Goal: Task Accomplishment & Management: Use online tool/utility

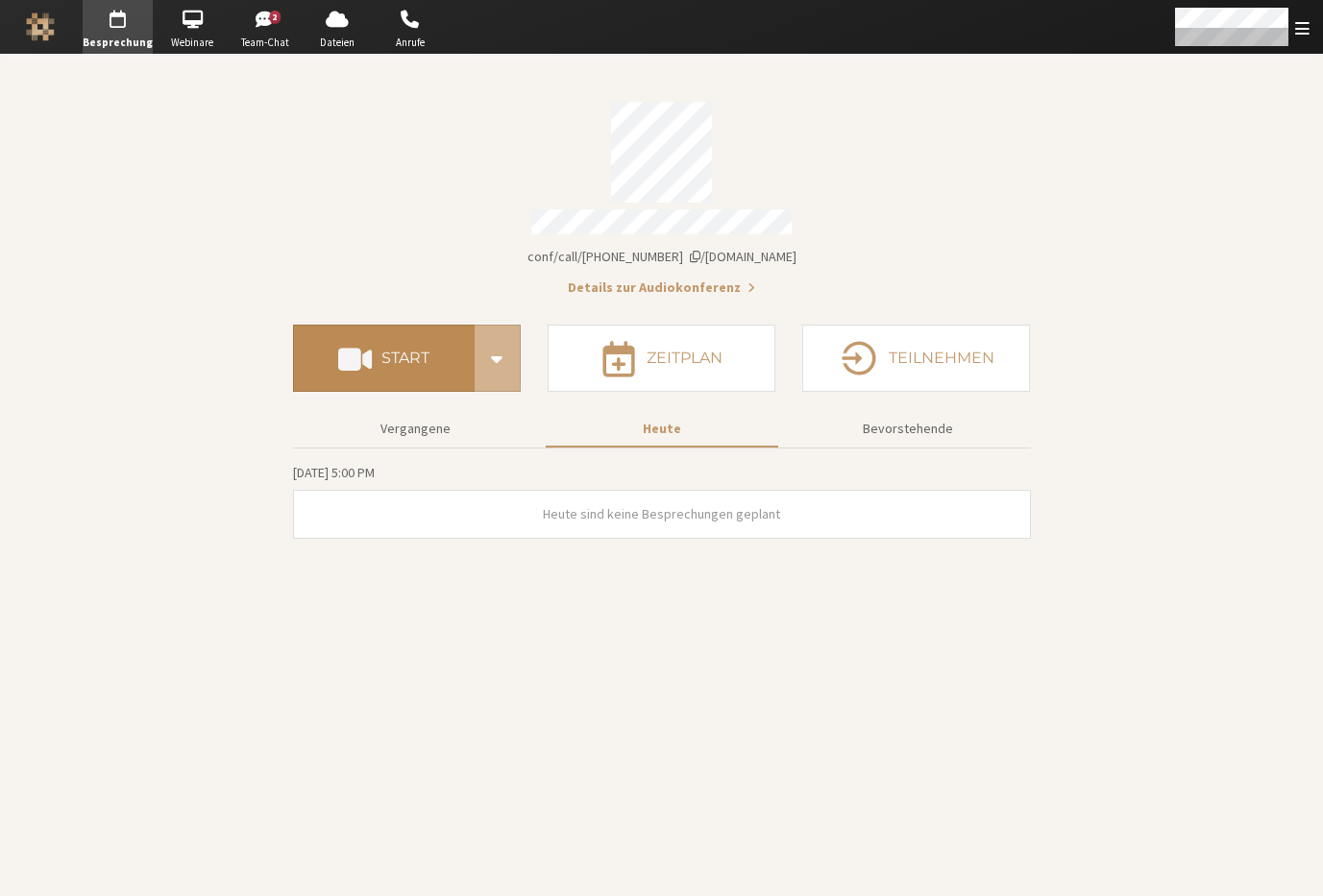
click at [384, 380] on button "Start" at bounding box center [383, 358] width 181 height 67
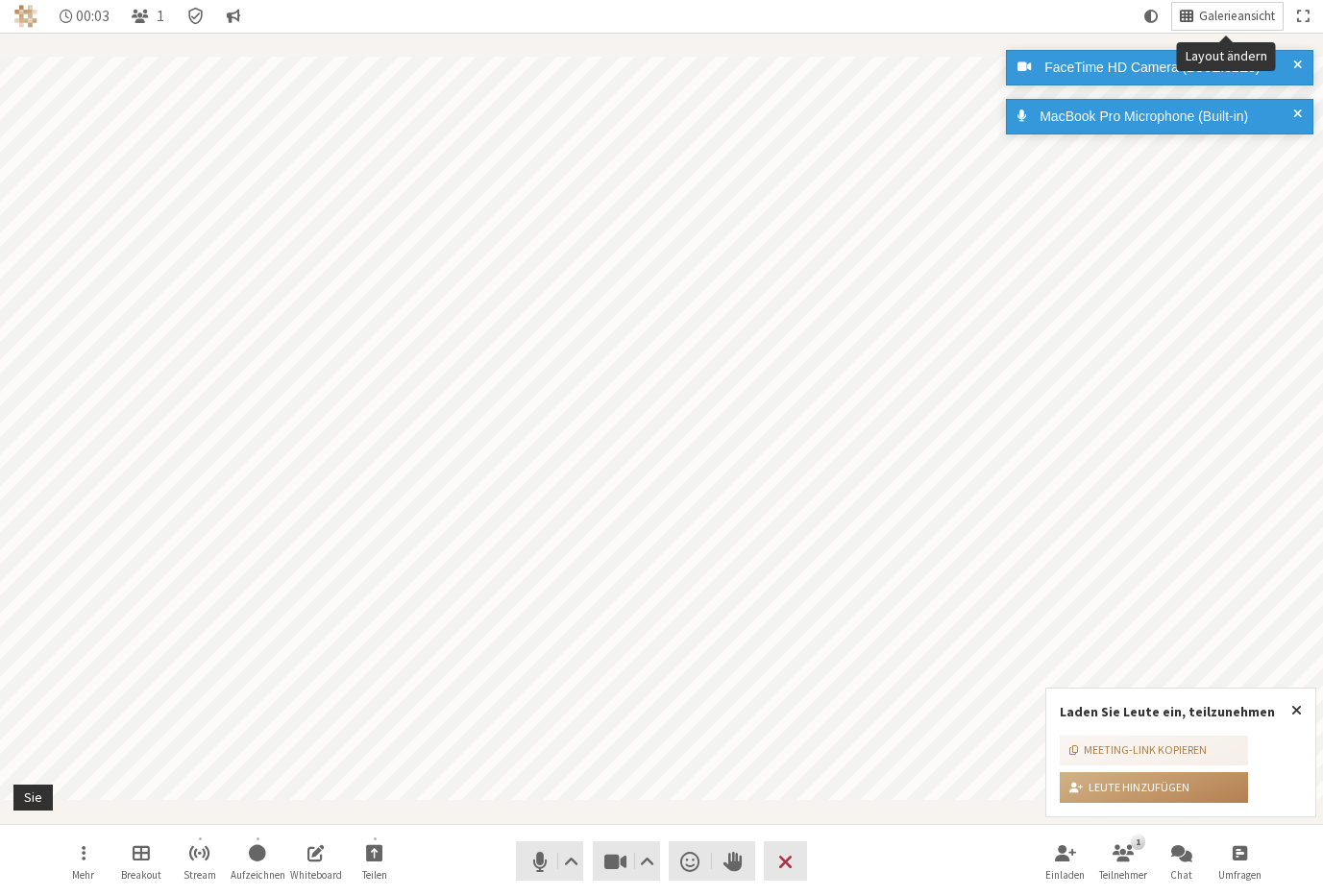
click at [1225, 23] on span "Galerieansicht" at bounding box center [1236, 17] width 76 height 15
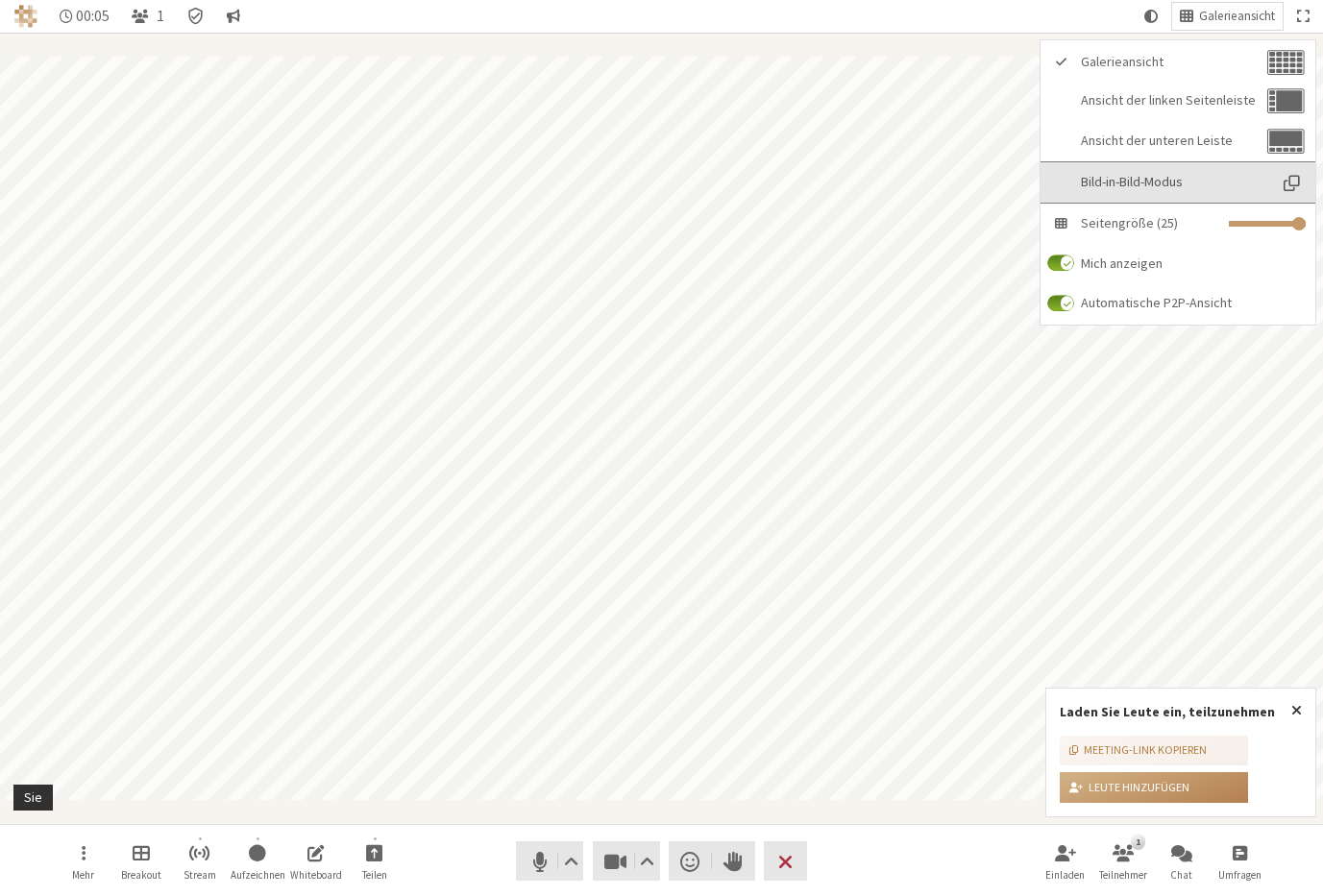
click at [1198, 175] on span "Bild-in-Bild-Modus" at bounding box center [1173, 181] width 185 height 15
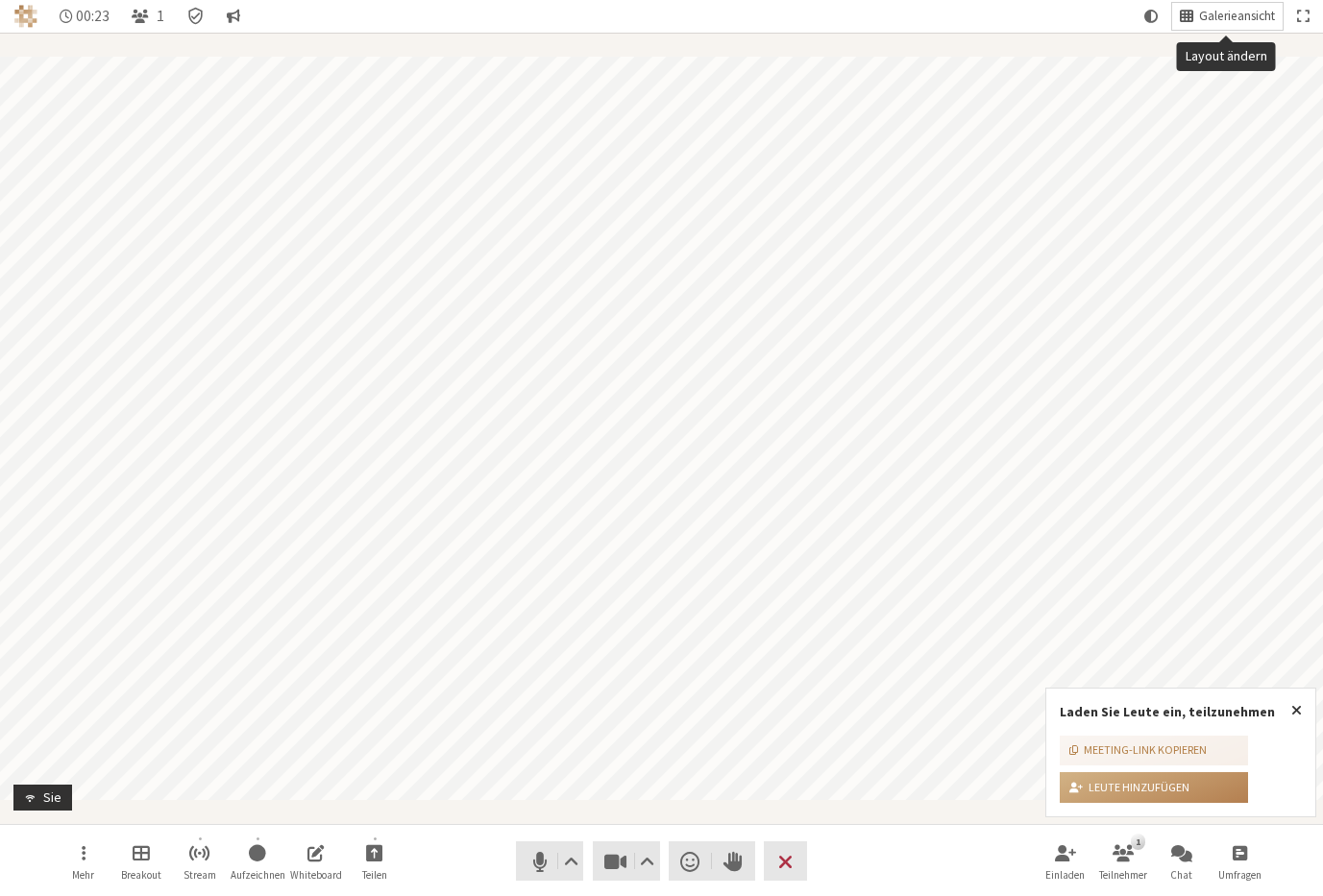
click at [1204, 10] on span "Galerieansicht" at bounding box center [1236, 17] width 76 height 15
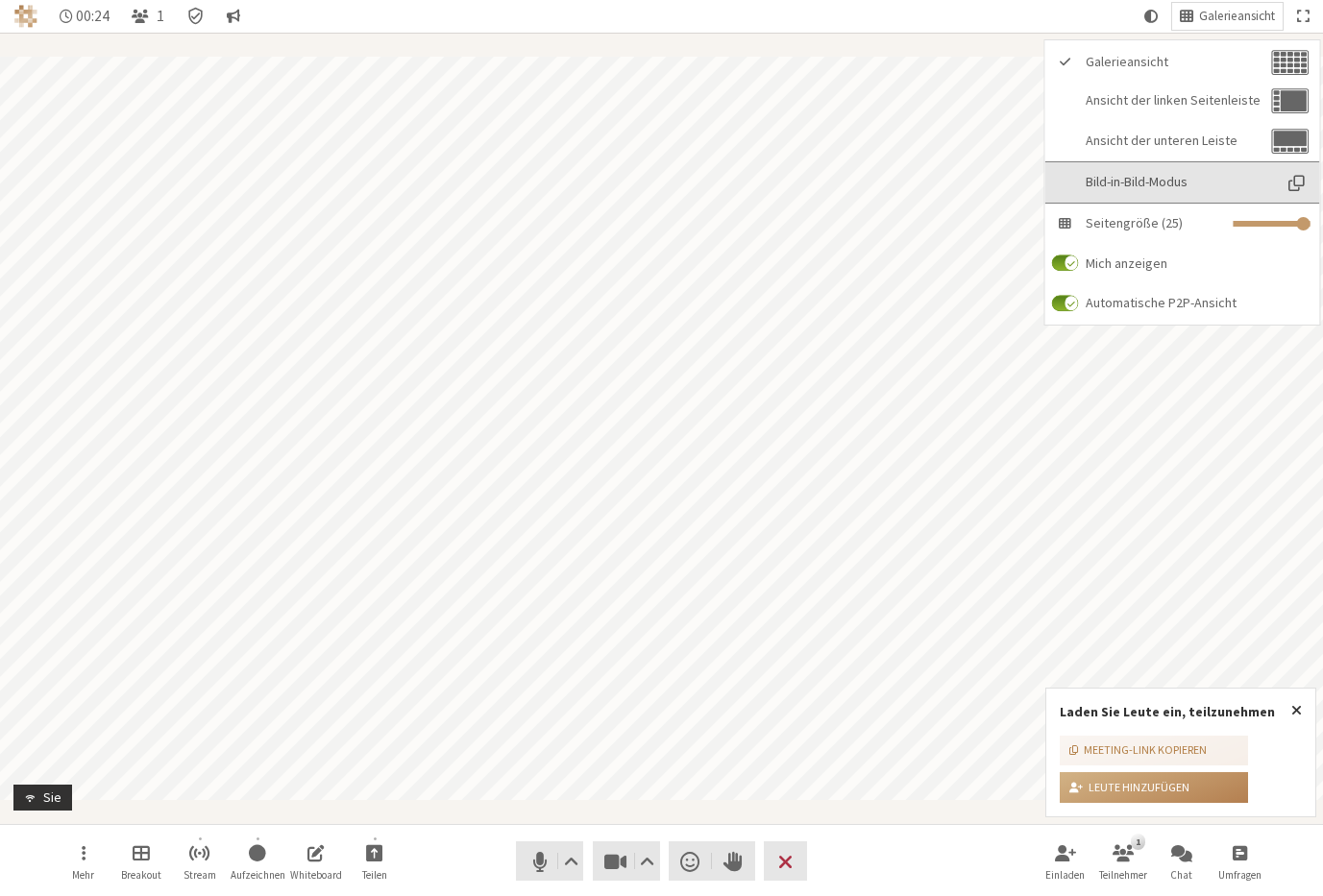
click at [1199, 186] on span "Bild-in-Bild-Modus" at bounding box center [1178, 181] width 185 height 15
click at [1190, 180] on span "Bild-in-Bild-Modus" at bounding box center [1178, 181] width 185 height 15
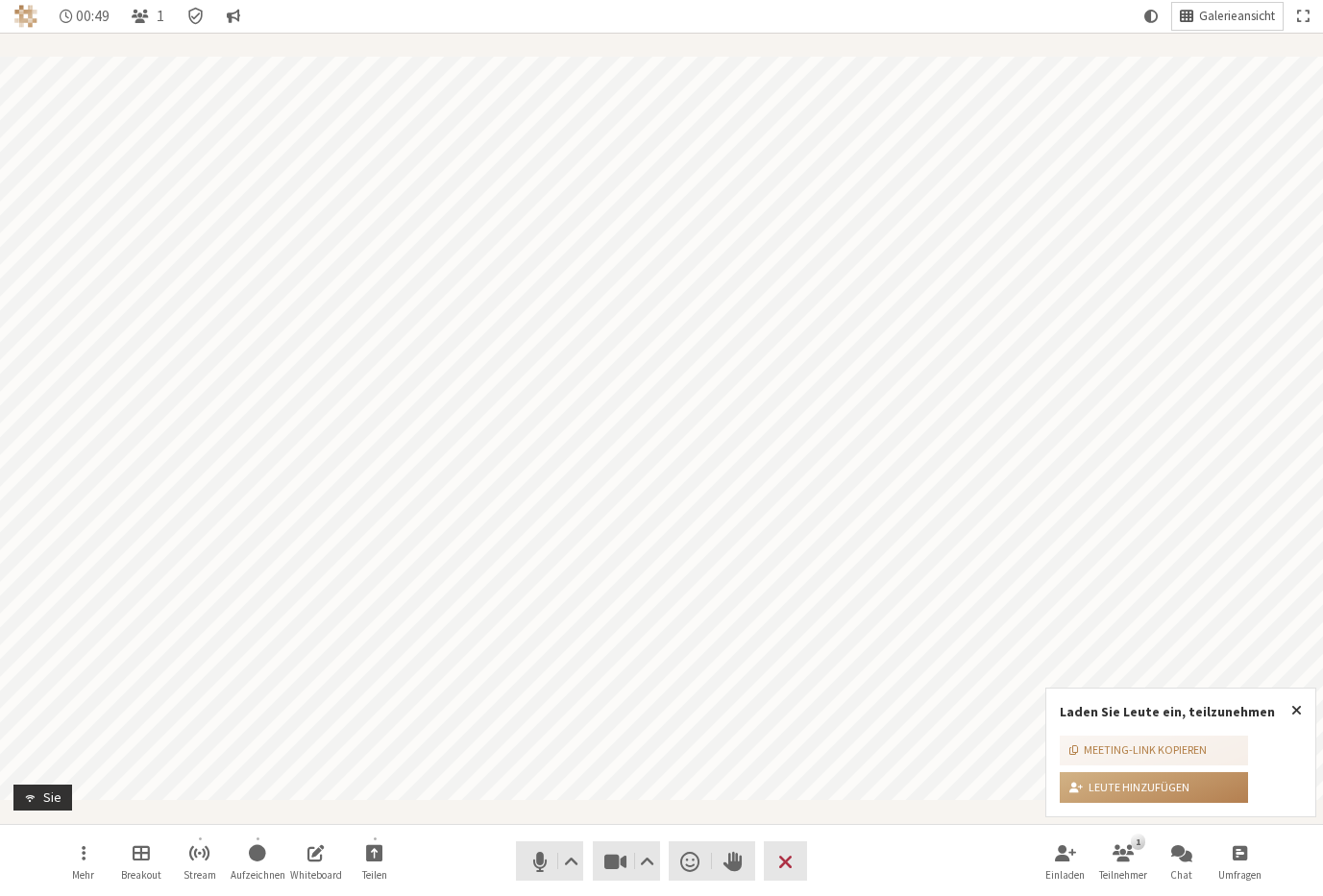
click at [1224, 17] on span "Galerieansicht" at bounding box center [1236, 17] width 76 height 15
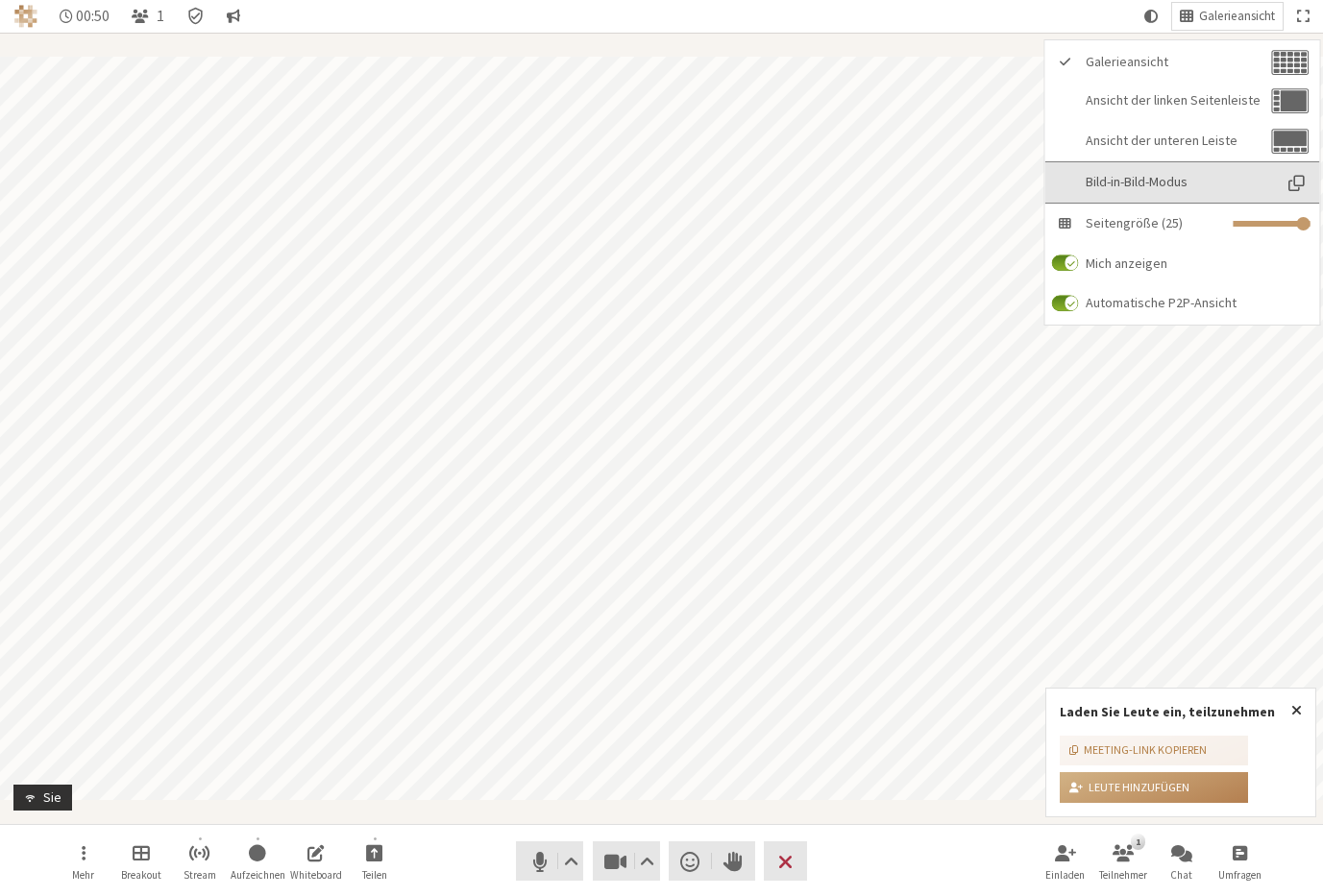
click at [1201, 186] on span "Bild-in-Bild-Modus" at bounding box center [1178, 181] width 185 height 15
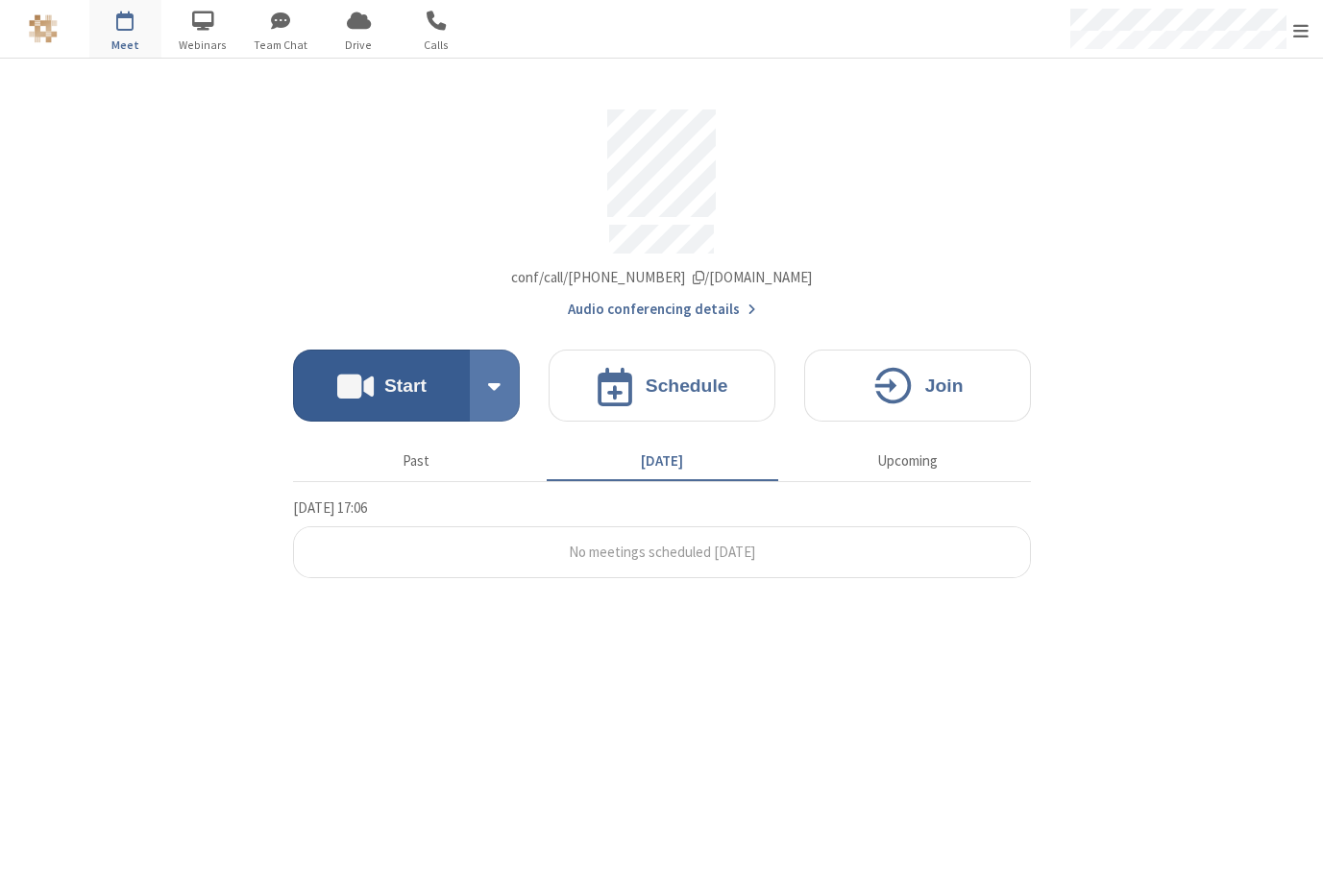
click at [416, 380] on h4 "Start" at bounding box center [405, 385] width 42 height 19
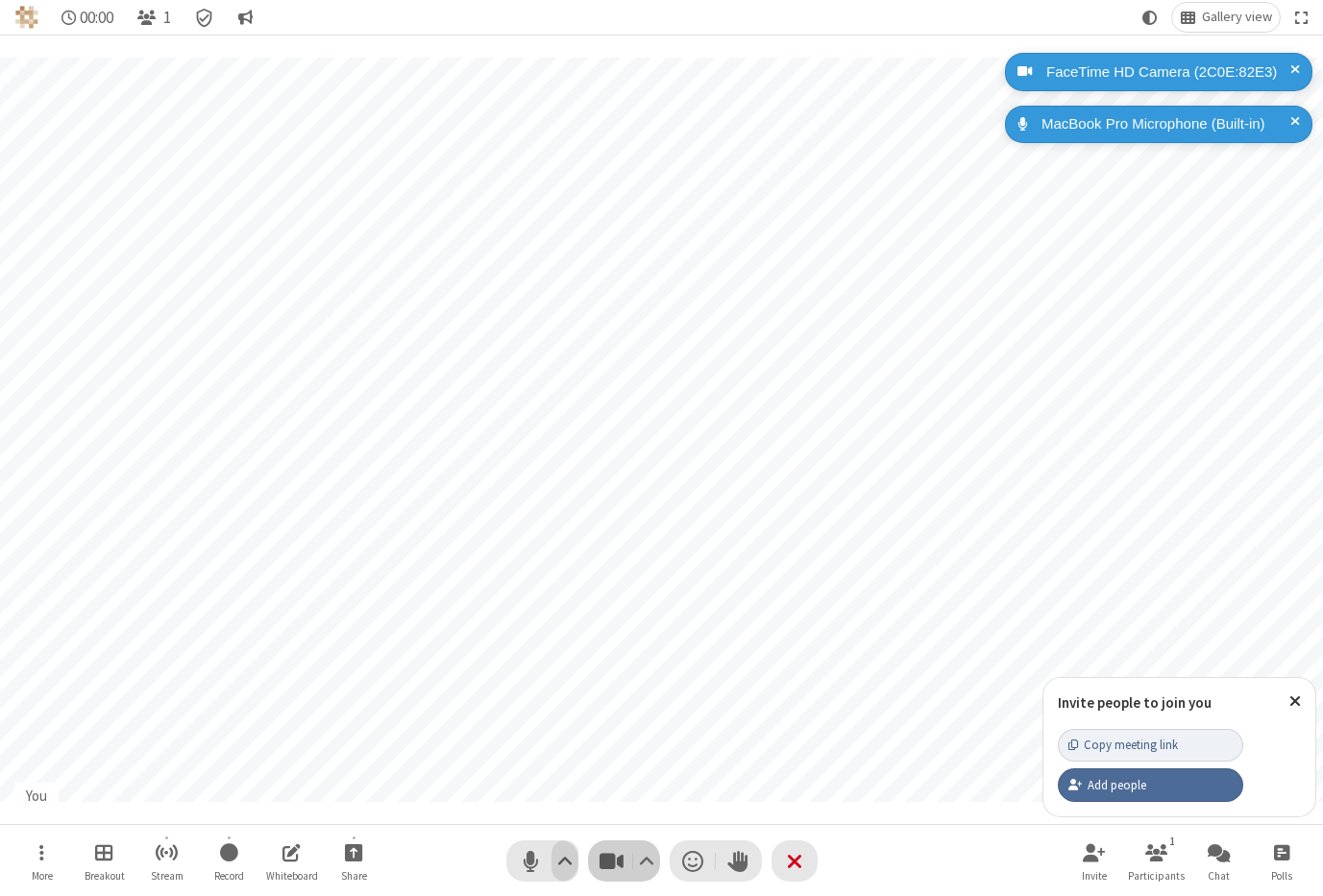
drag, startPoint x: 596, startPoint y: 864, endPoint x: 568, endPoint y: 872, distance: 29.1
click at [596, 864] on button "Video" at bounding box center [624, 861] width 72 height 41
click at [531, 866] on span "Mute (⌘+Shift+A)" at bounding box center [530, 861] width 29 height 28
click at [1264, 16] on span "Gallery view" at bounding box center [1236, 18] width 70 height 16
click at [1297, 67] on div "FaceTime HD Camera (2C0E:82E3)" at bounding box center [1158, 72] width 307 height 38
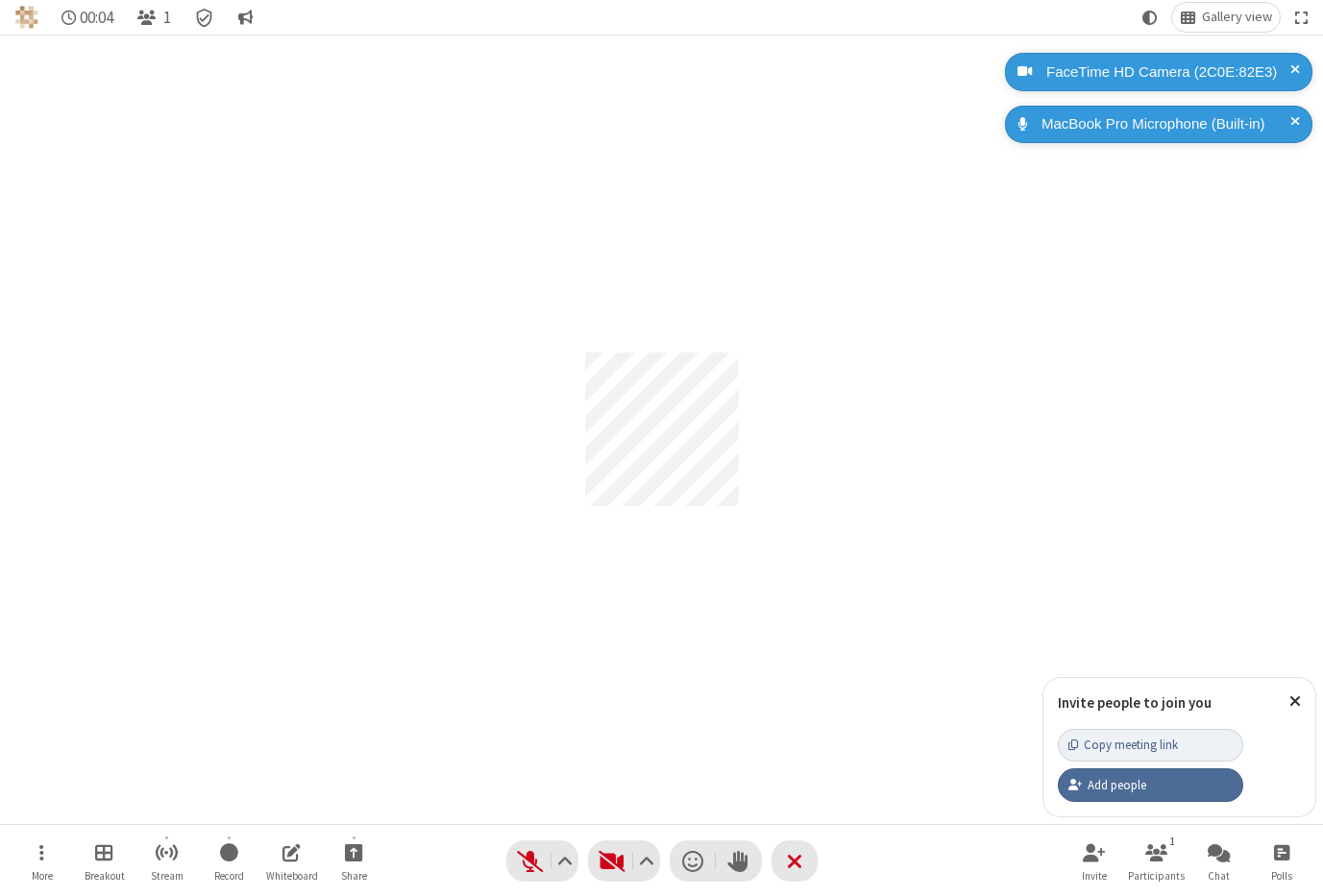
click at [1295, 66] on span at bounding box center [1294, 72] width 10 height 22
click at [1292, 116] on span at bounding box center [1294, 124] width 10 height 22
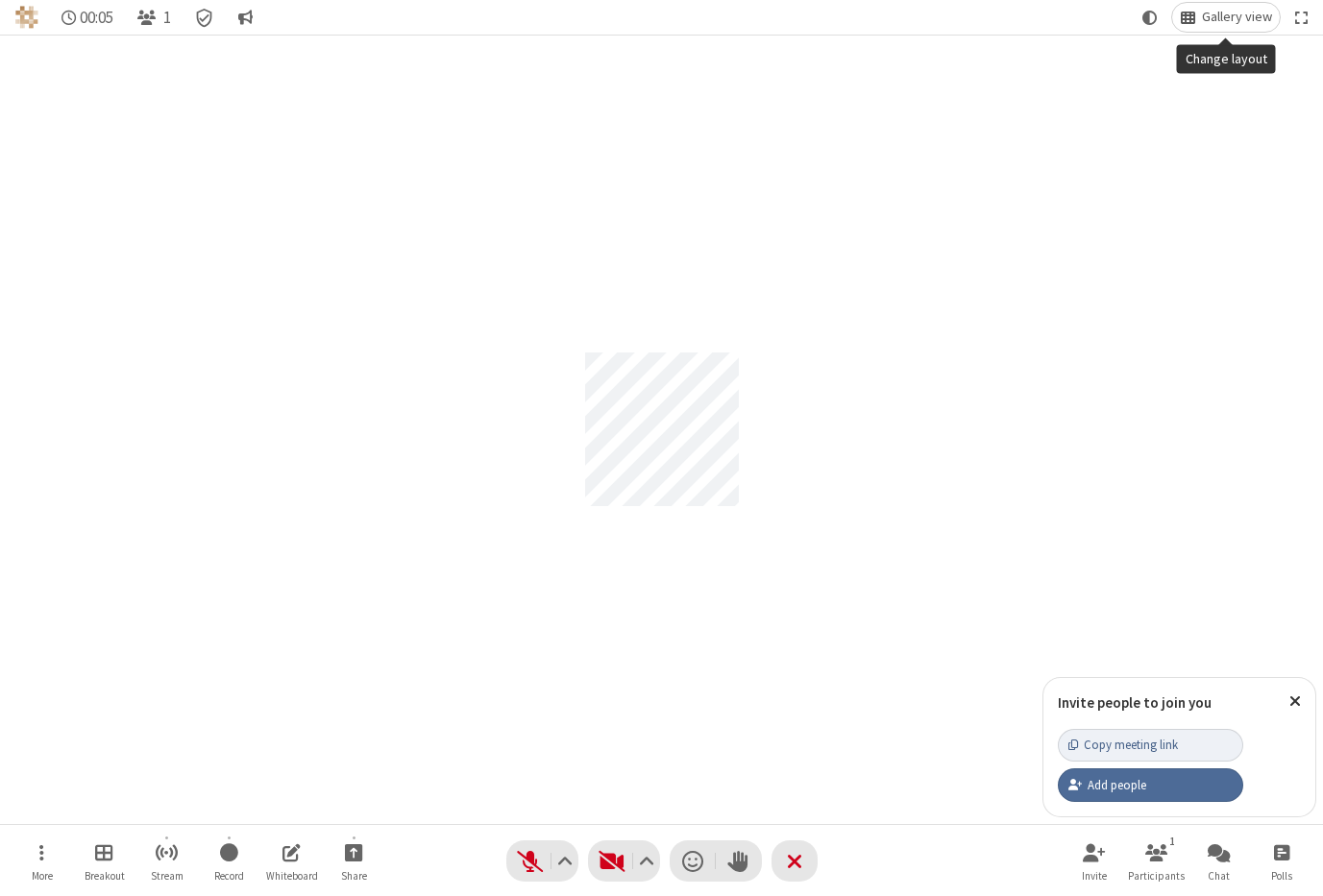
click at [1234, 16] on span "Gallery view" at bounding box center [1236, 18] width 70 height 16
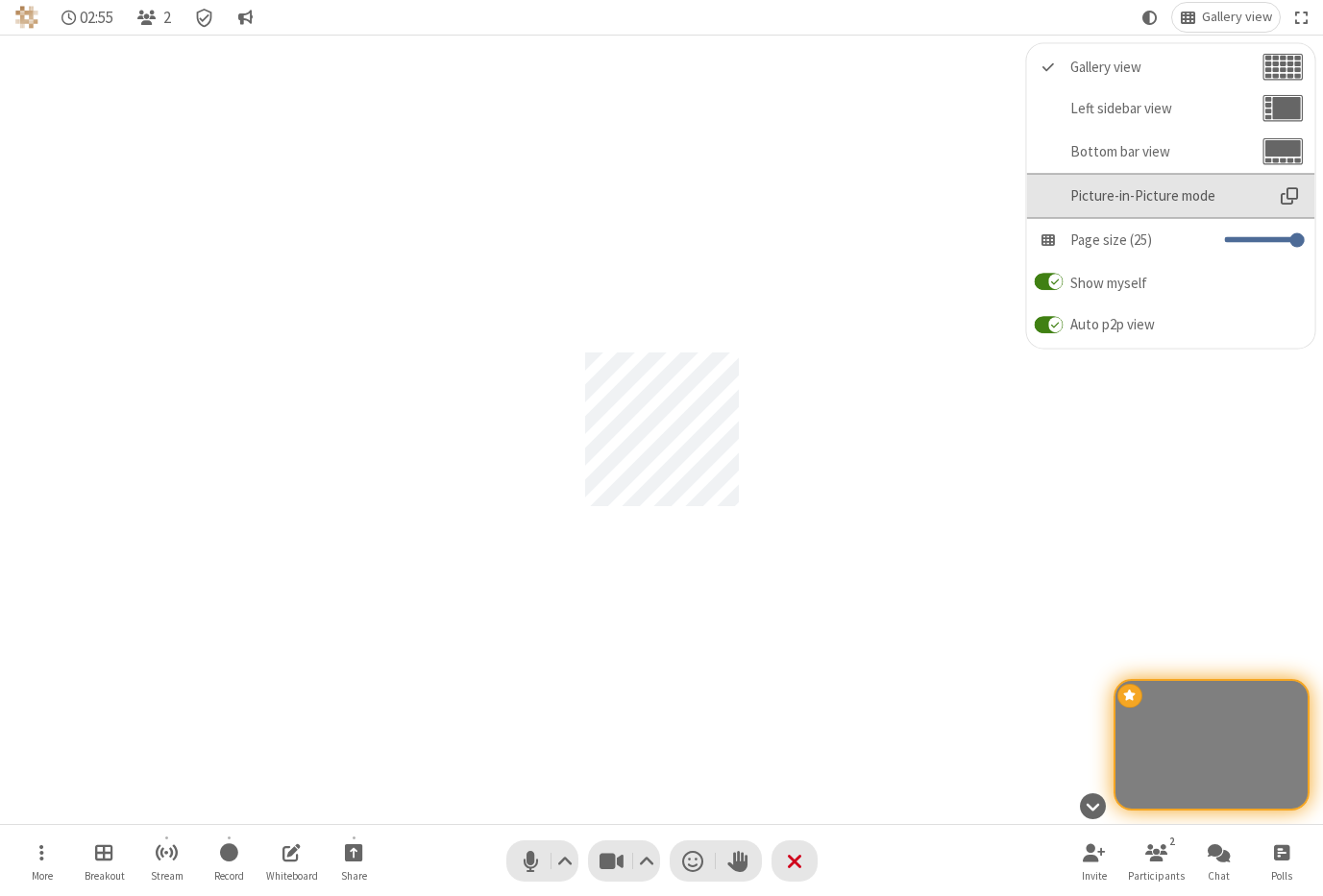
click at [1188, 200] on span "Picture-in-Picture mode" at bounding box center [1165, 195] width 192 height 17
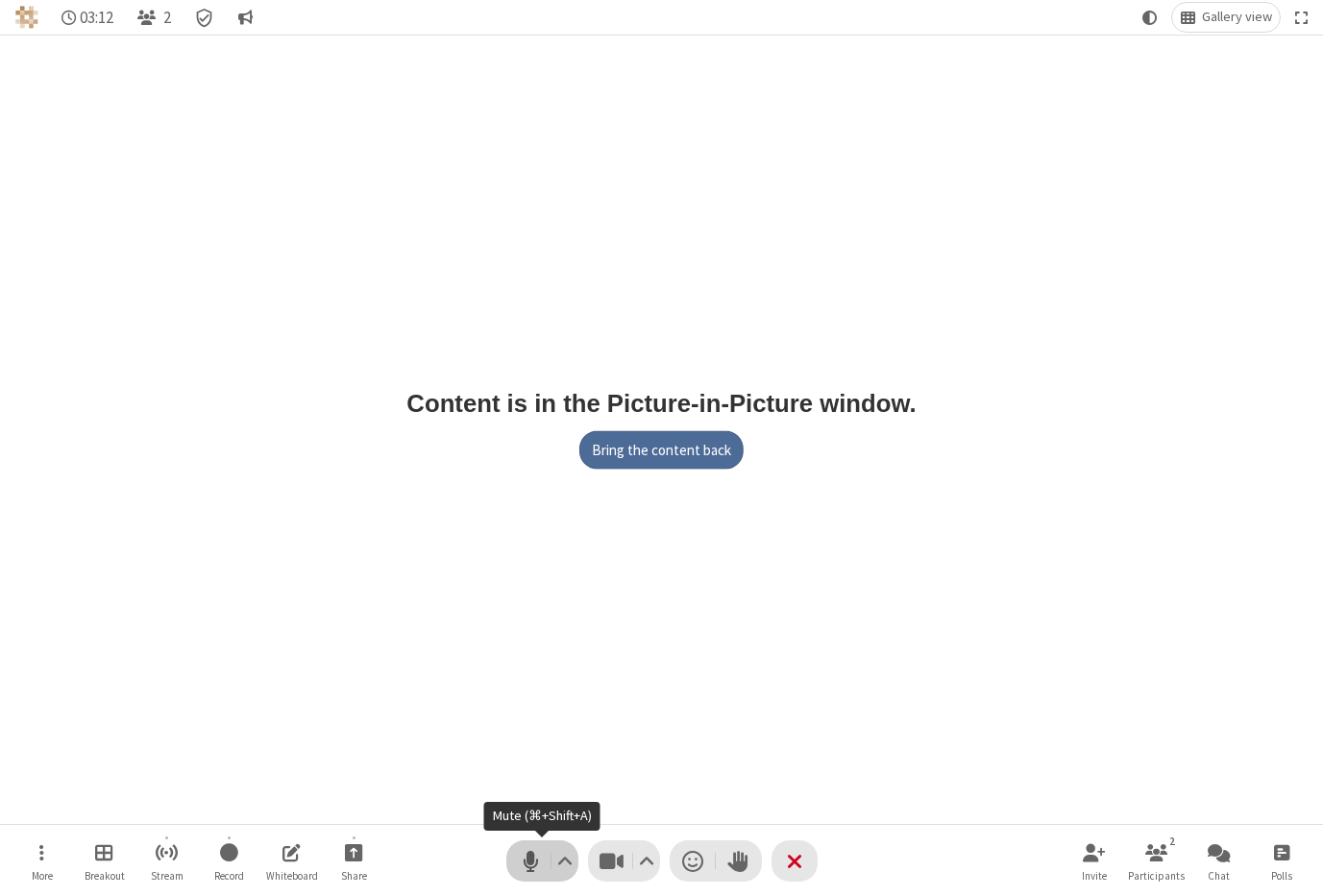
click at [527, 864] on span "Mute (⌘+Shift+A)" at bounding box center [530, 861] width 29 height 28
click at [532, 864] on span "Unmute (⌘+Shift+A)" at bounding box center [530, 861] width 29 height 28
click at [602, 858] on span "Stop video (⌘+Shift+V)" at bounding box center [611, 861] width 29 height 28
